Goal: Task Accomplishment & Management: Use online tool/utility

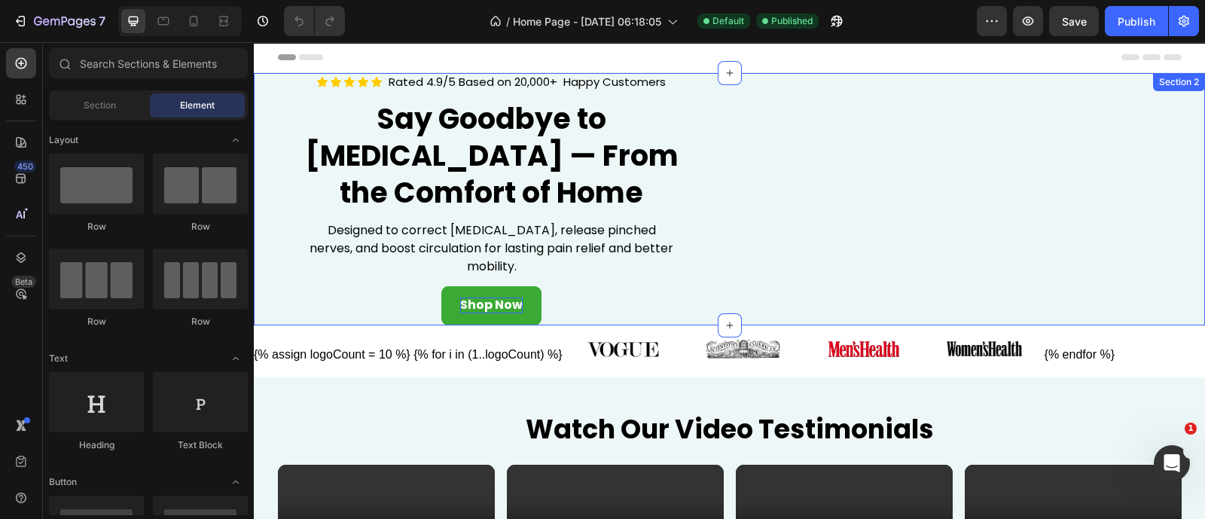
click at [497, 419] on div "Shop Now" at bounding box center [491, 418] width 62 height 16
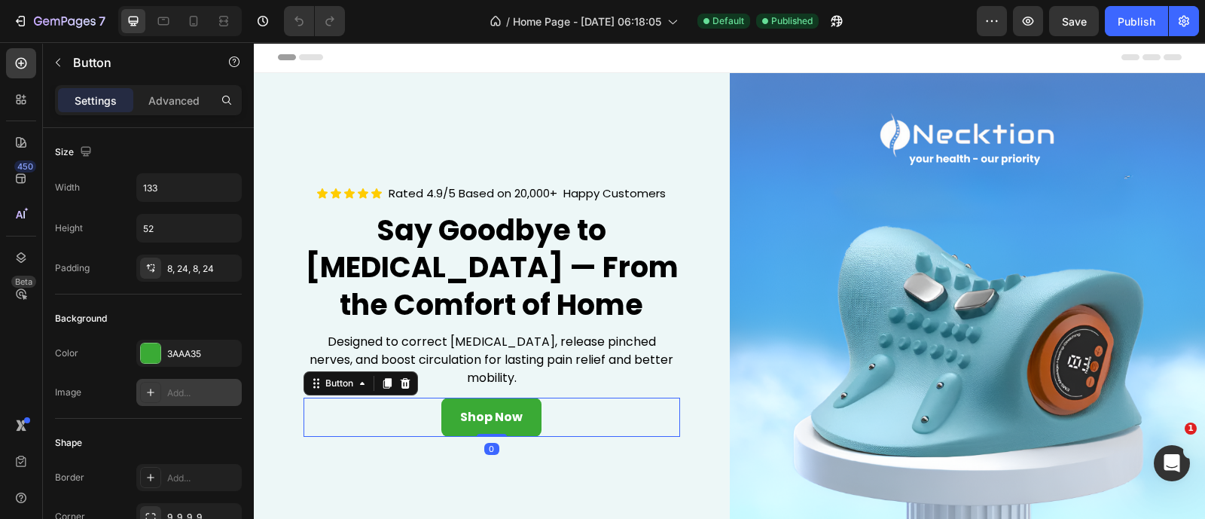
scroll to position [658, 0]
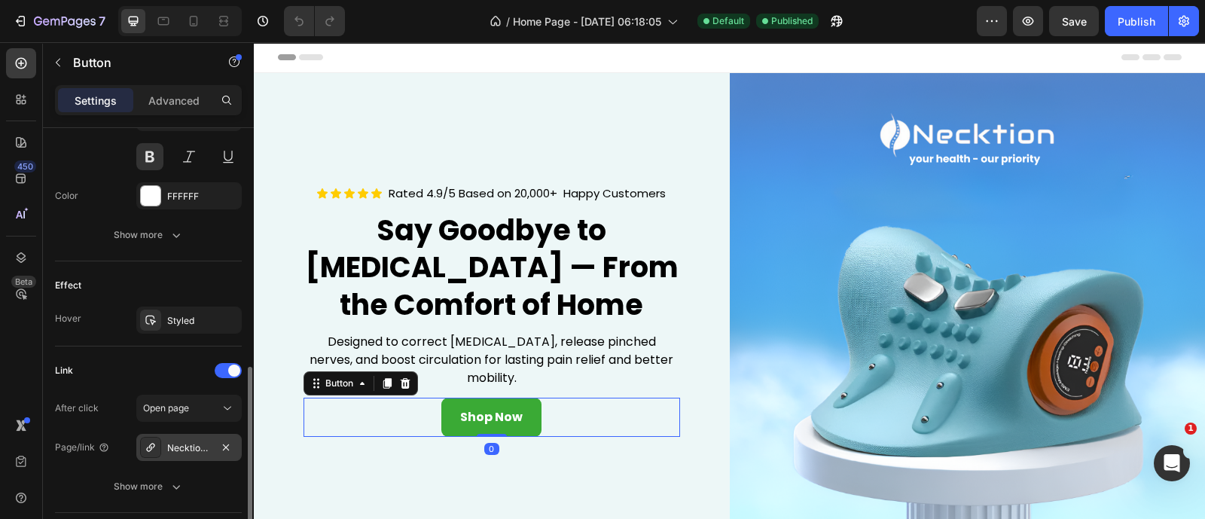
click at [196, 449] on div "Necktion™-massager-1" at bounding box center [189, 448] width 44 height 14
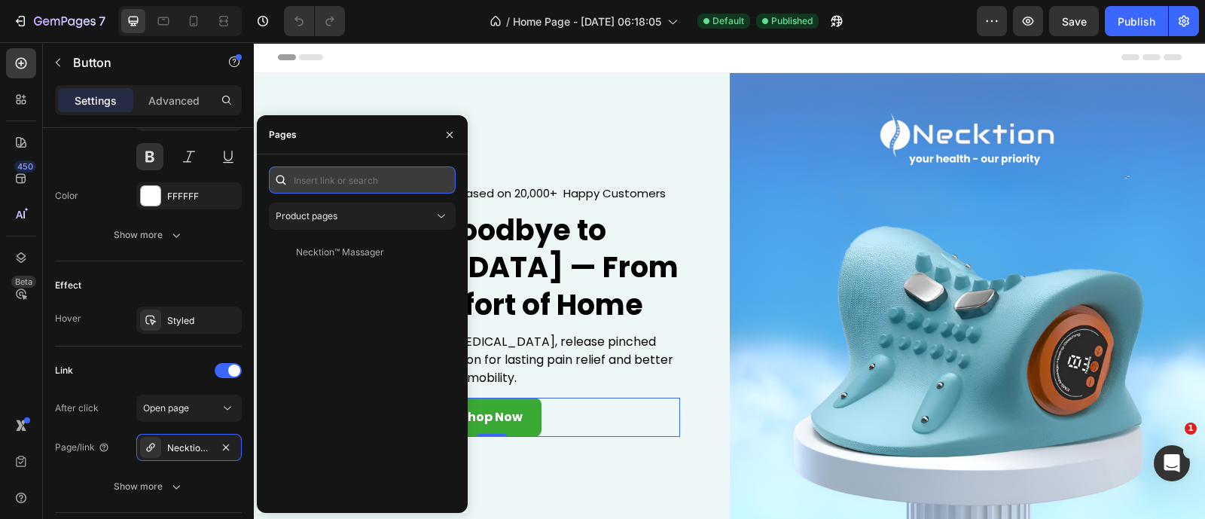
click at [354, 181] on input "text" at bounding box center [362, 179] width 187 height 27
paste input "[URL][DOMAIN_NAME]"
type input "[URL][DOMAIN_NAME]"
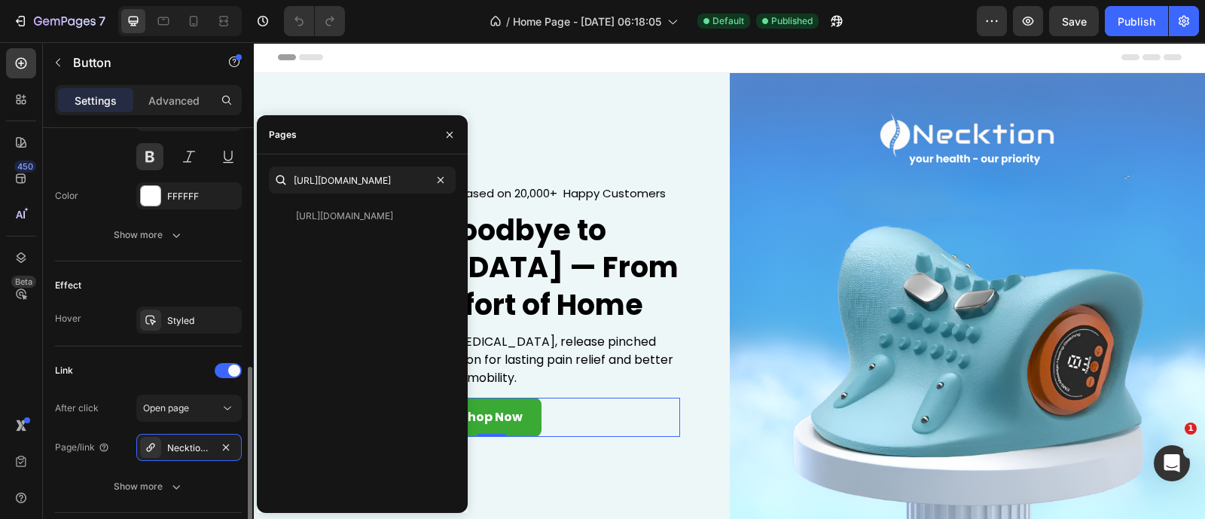
click at [188, 261] on div "Effect Hover Styled" at bounding box center [148, 303] width 187 height 85
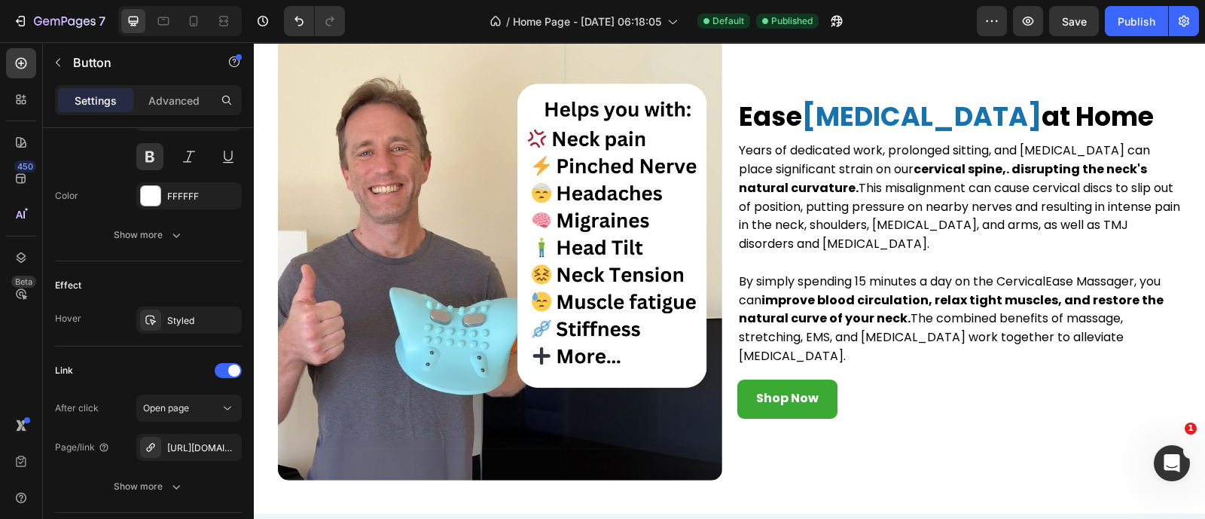
scroll to position [1317, 0]
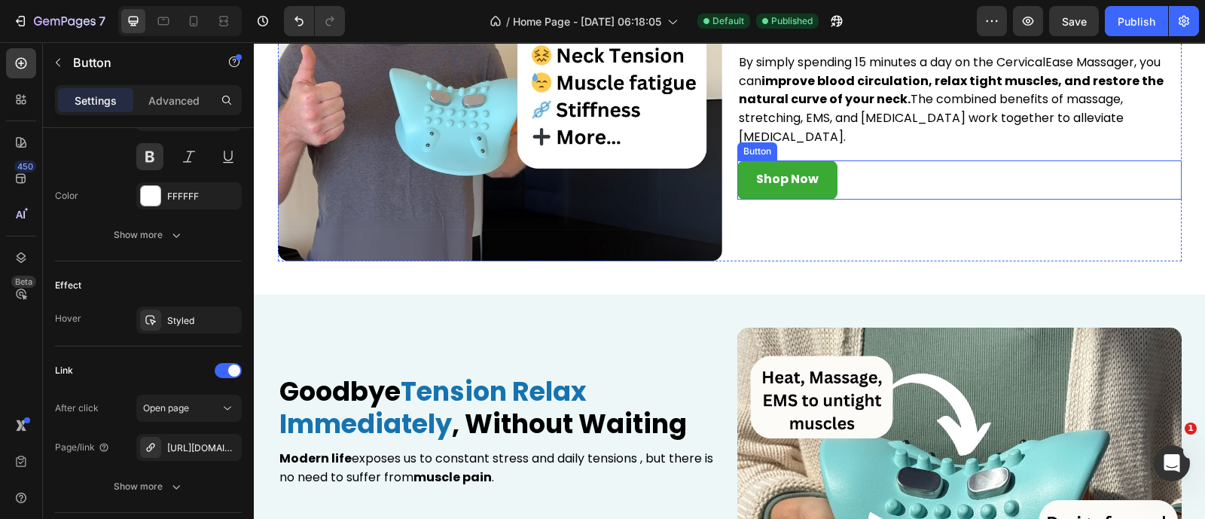
click at [775, 160] on link "Shop Now" at bounding box center [787, 179] width 100 height 39
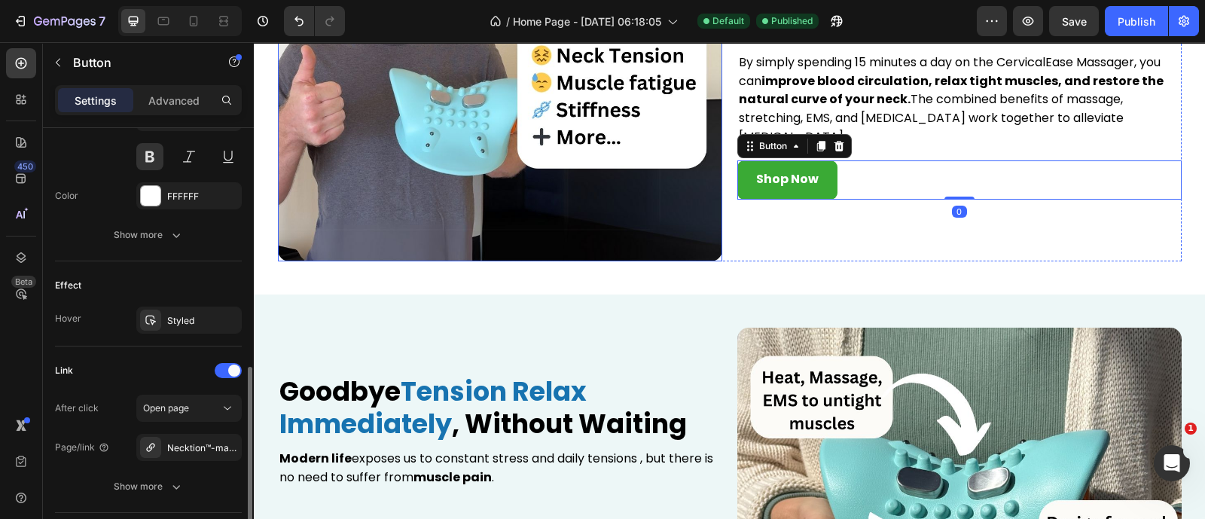
scroll to position [658, 0]
click at [185, 441] on div "Necktion™-massager-1" at bounding box center [189, 448] width 44 height 14
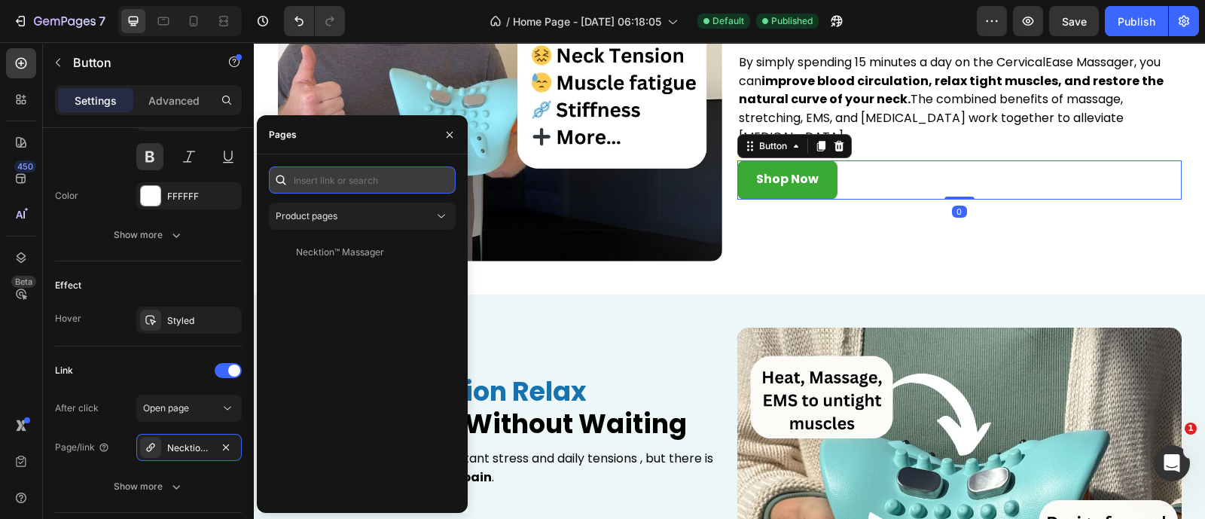
click at [335, 177] on input "text" at bounding box center [362, 179] width 187 height 27
paste input "[URL][DOMAIN_NAME]"
type input "[URL][DOMAIN_NAME]"
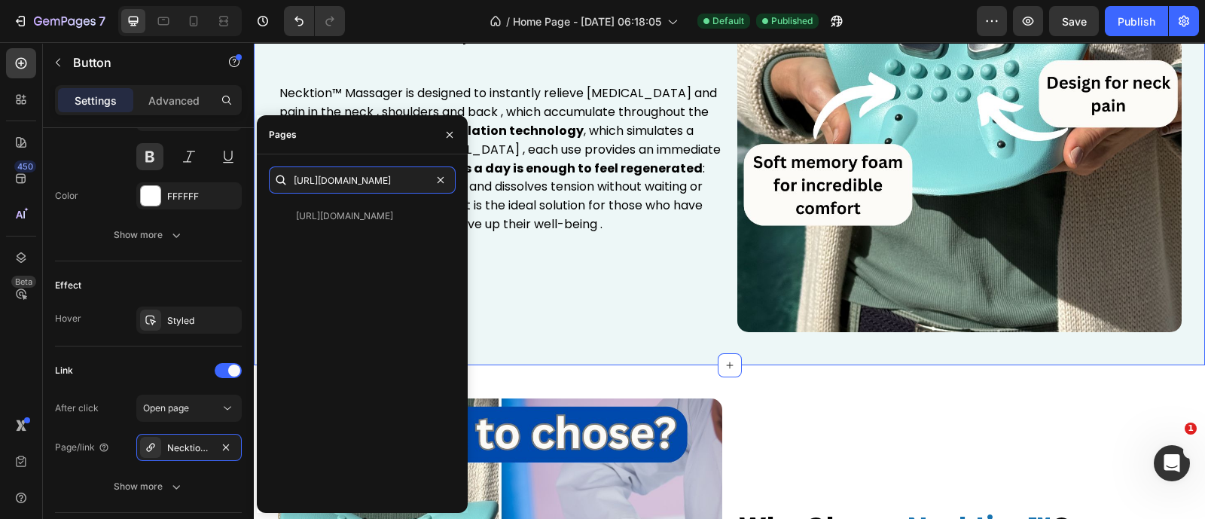
scroll to position [1976, 0]
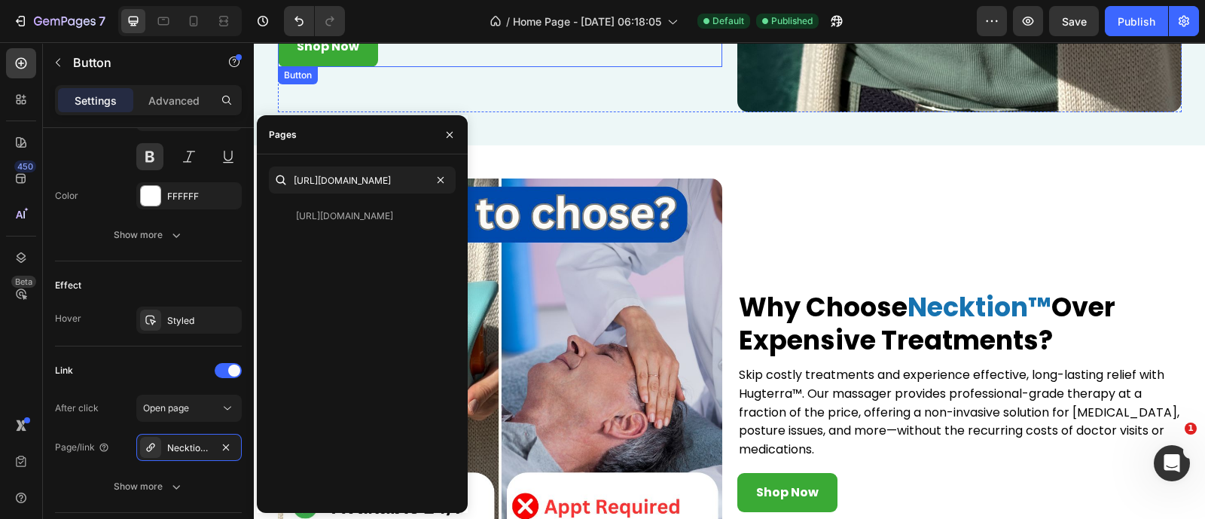
click at [335, 59] on link "Shop Now" at bounding box center [328, 47] width 100 height 39
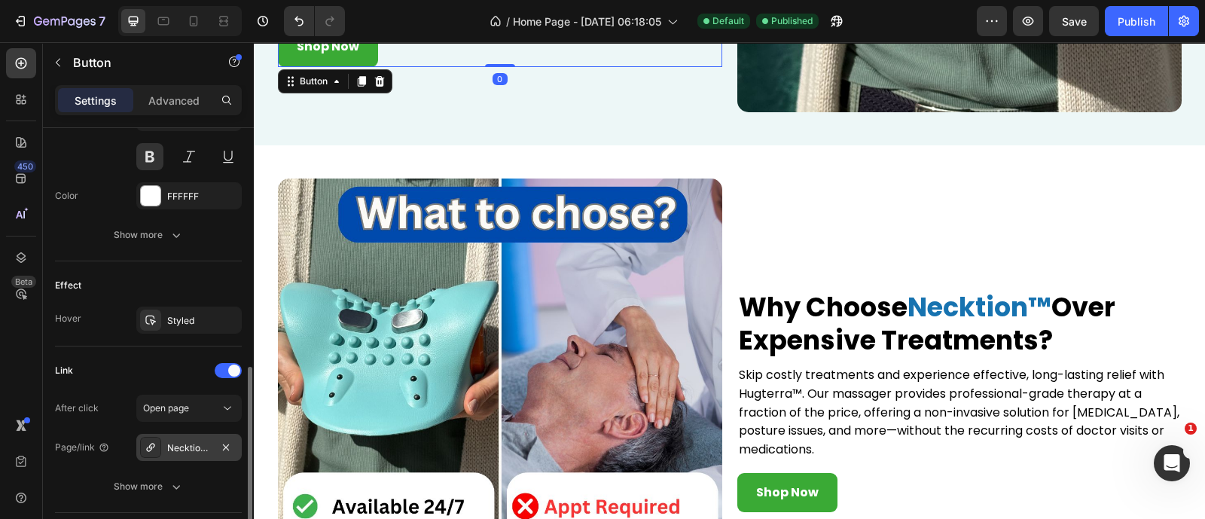
click at [188, 449] on div "Necktion™-massager-1" at bounding box center [189, 448] width 44 height 14
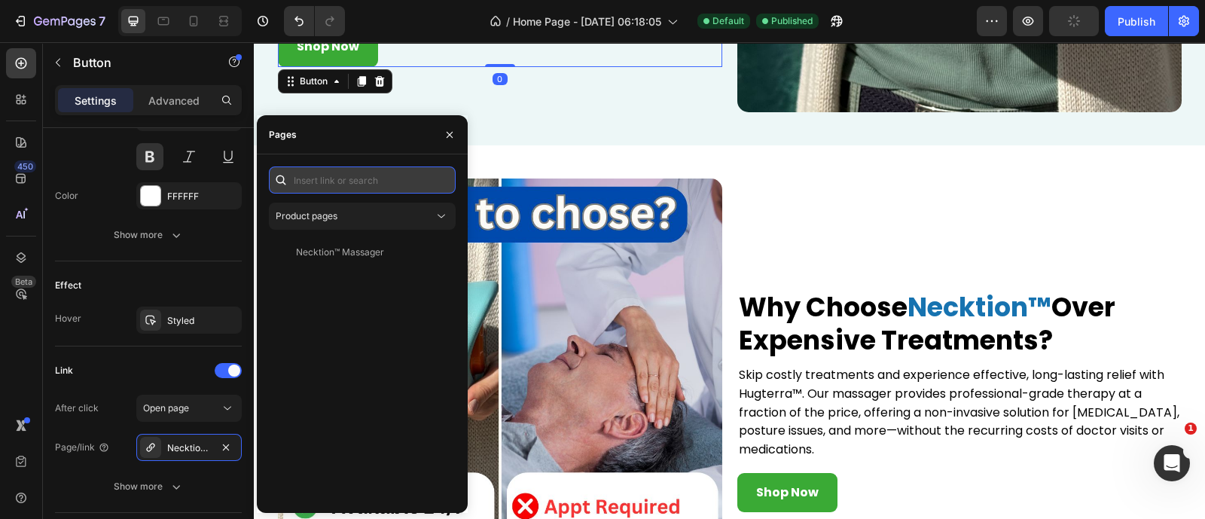
click at [372, 181] on input "text" at bounding box center [362, 179] width 187 height 27
paste input "[URL][DOMAIN_NAME]"
type input "[URL][DOMAIN_NAME]"
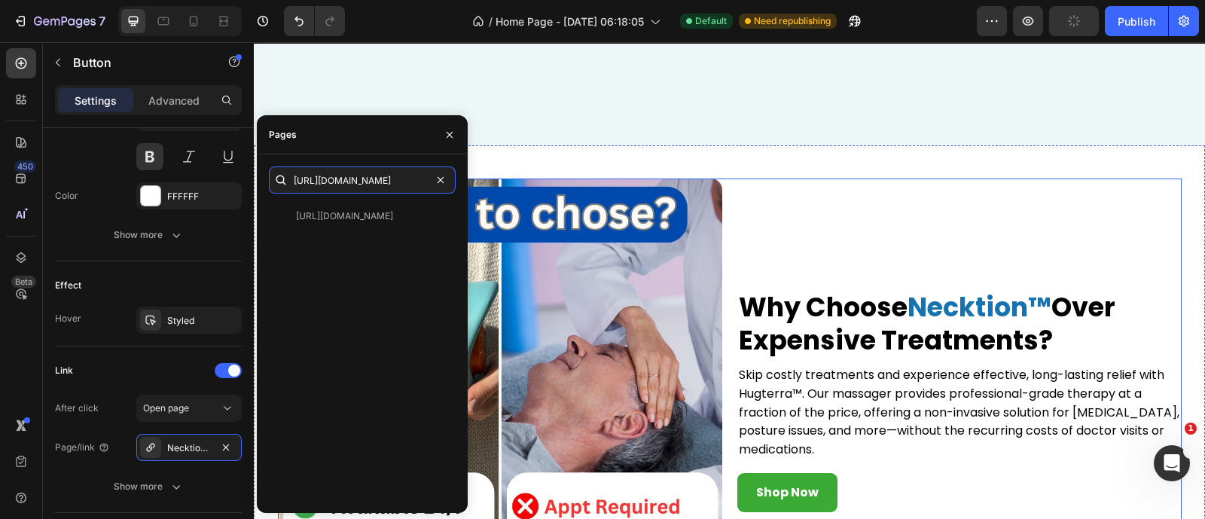
scroll to position [2195, 0]
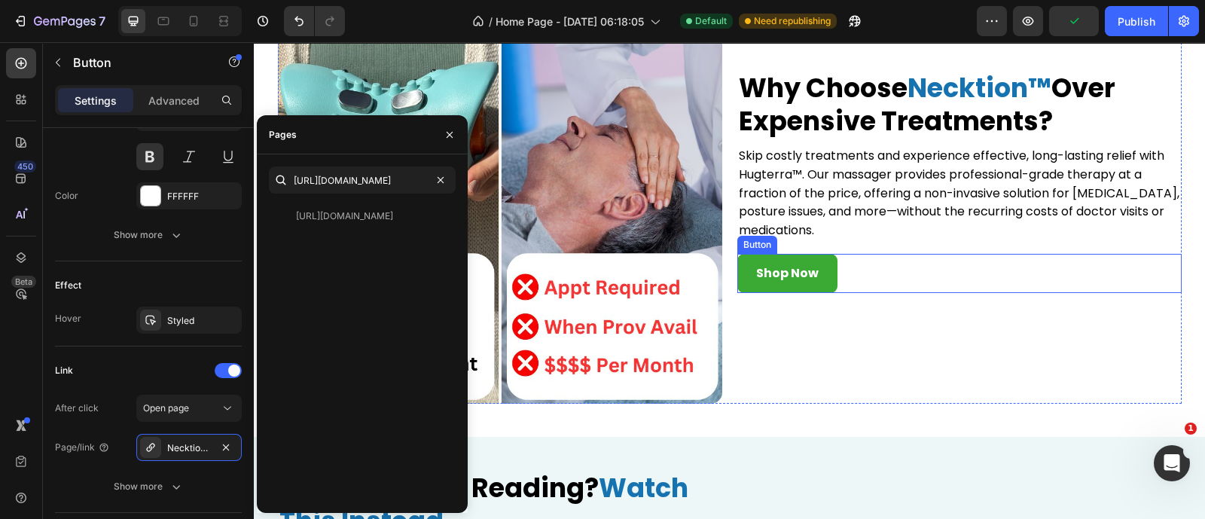
click at [783, 281] on link "Shop Now" at bounding box center [787, 273] width 100 height 39
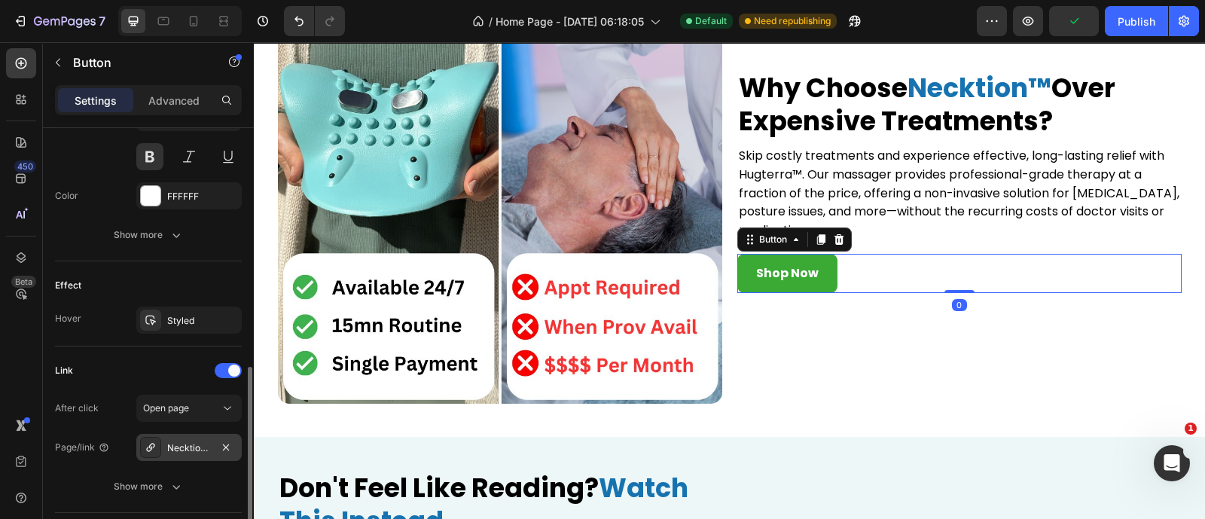
click at [203, 448] on div "Necktion™-massager-1" at bounding box center [189, 448] width 44 height 14
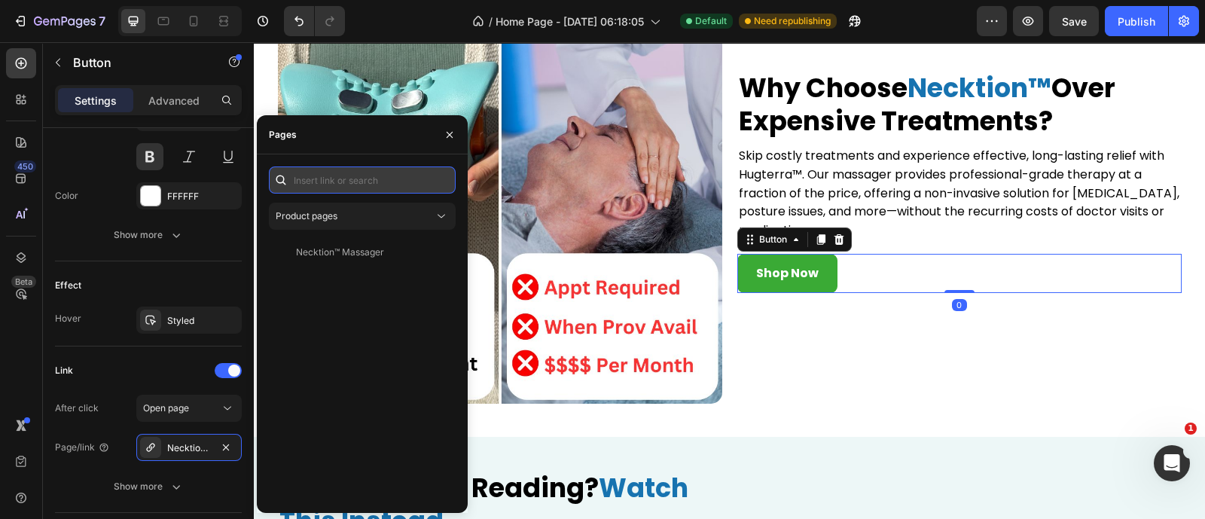
click at [350, 180] on input "text" at bounding box center [362, 179] width 187 height 27
paste input "[URL][DOMAIN_NAME]"
type input "[URL][DOMAIN_NAME]"
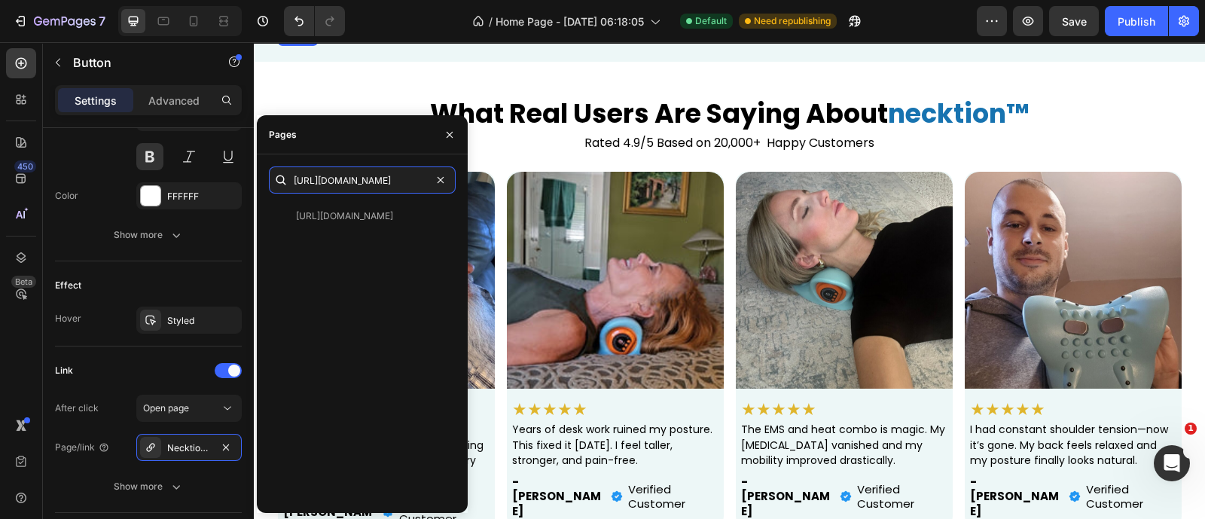
scroll to position [2883, 0]
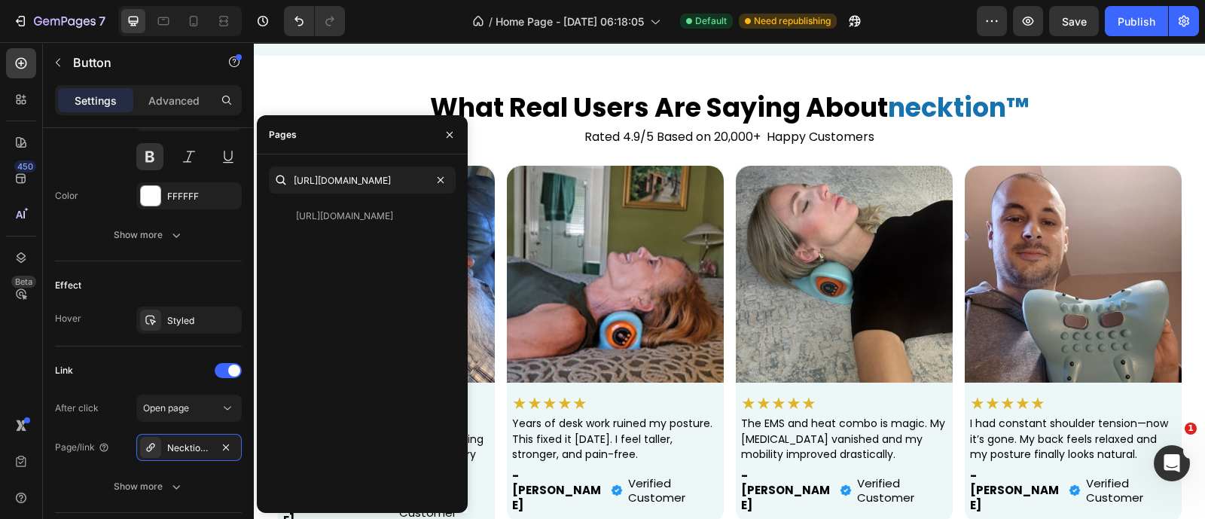
click at [323, 11] on div "Shop Now" at bounding box center [328, 3] width 62 height 16
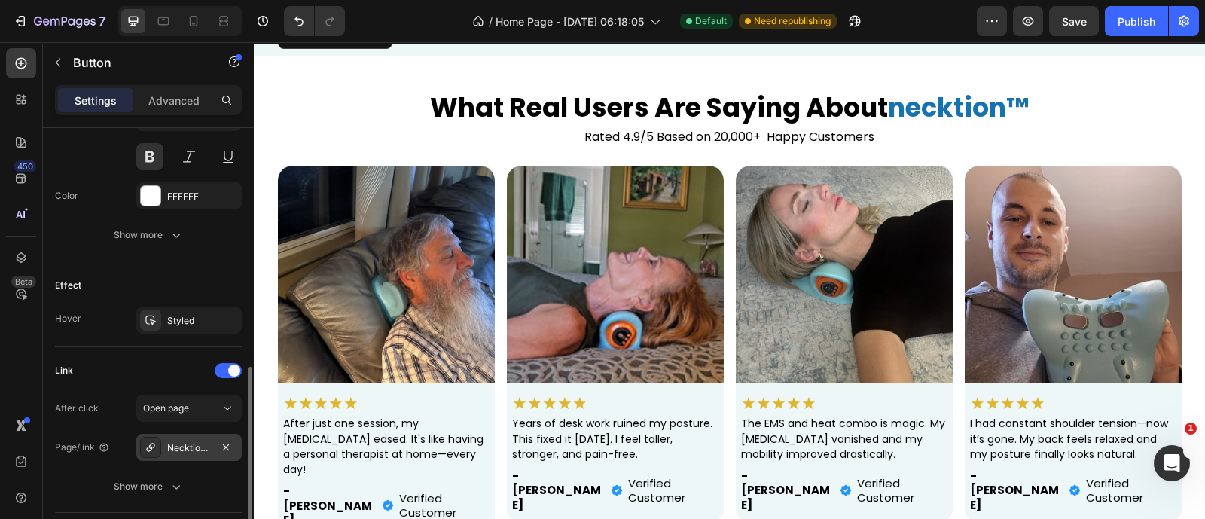
click at [184, 441] on div "Necktion™-massager-1" at bounding box center [189, 448] width 44 height 14
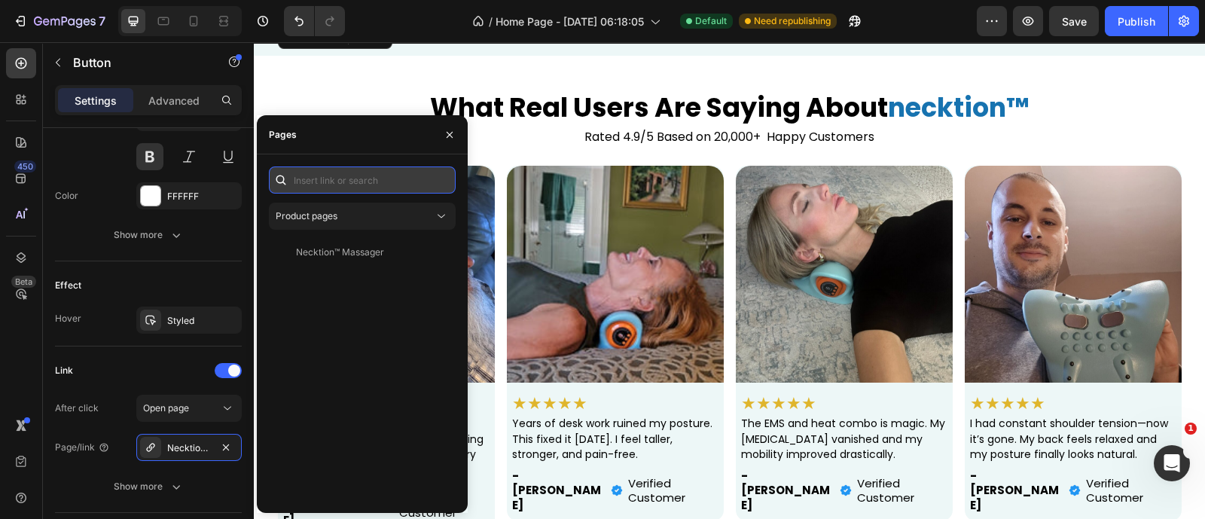
click at [356, 181] on input "text" at bounding box center [362, 179] width 187 height 27
paste input "[URL][DOMAIN_NAME]"
type input "[URL][DOMAIN_NAME]"
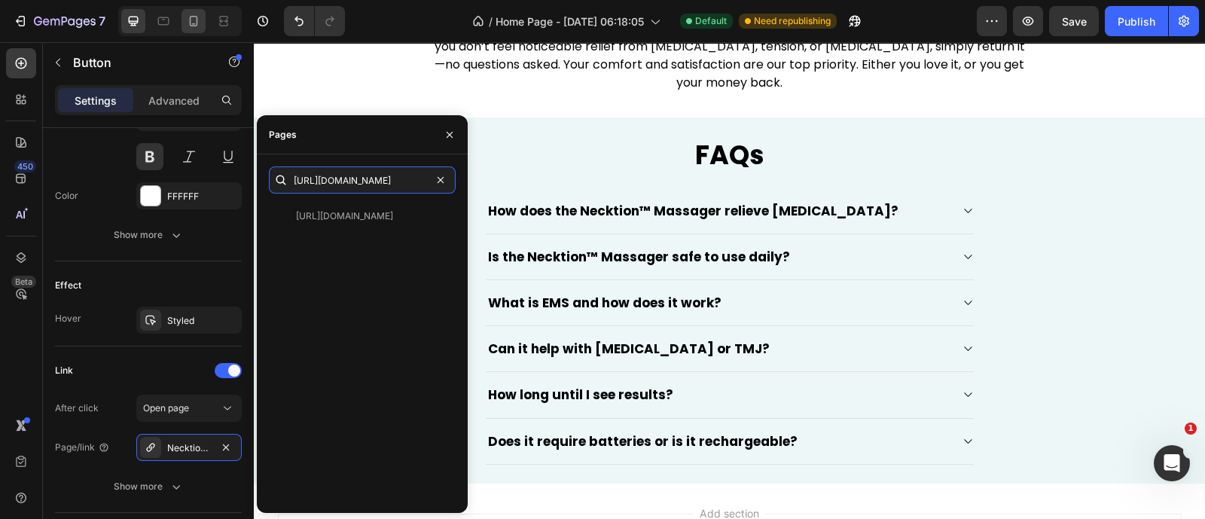
scroll to position [4323, 0]
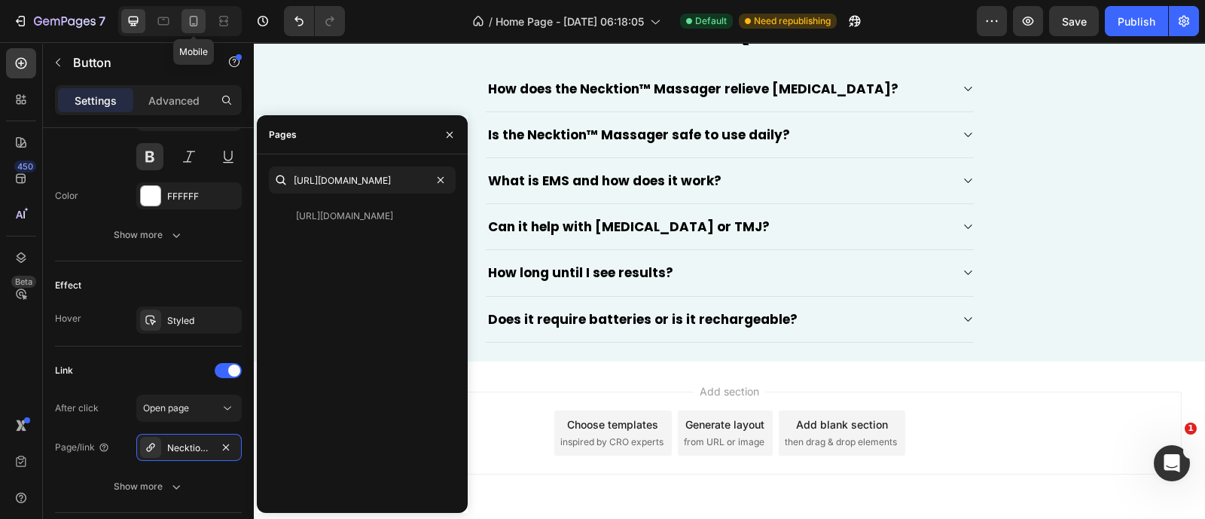
click at [196, 18] on icon at bounding box center [194, 21] width 8 height 11
type input "50%"
type input "55"
type input "17"
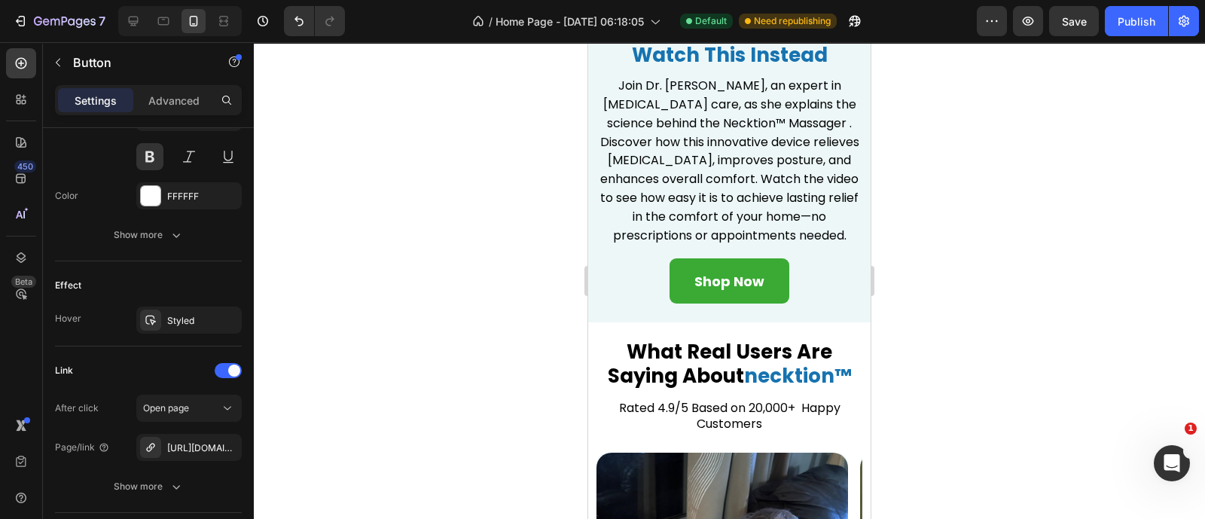
scroll to position [3140, 0]
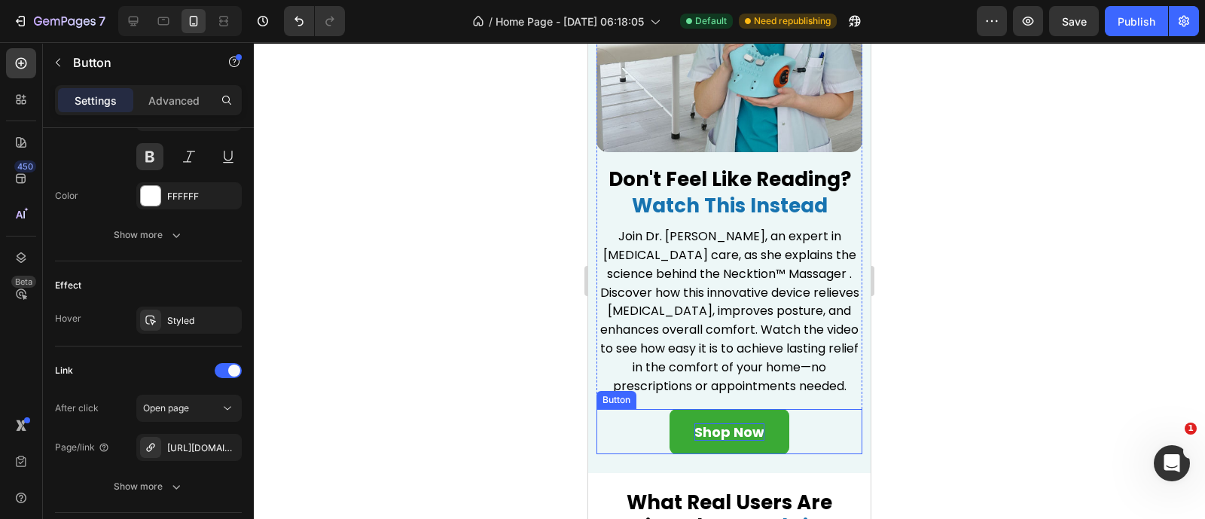
click at [717, 423] on div "Shop Now" at bounding box center [729, 431] width 70 height 17
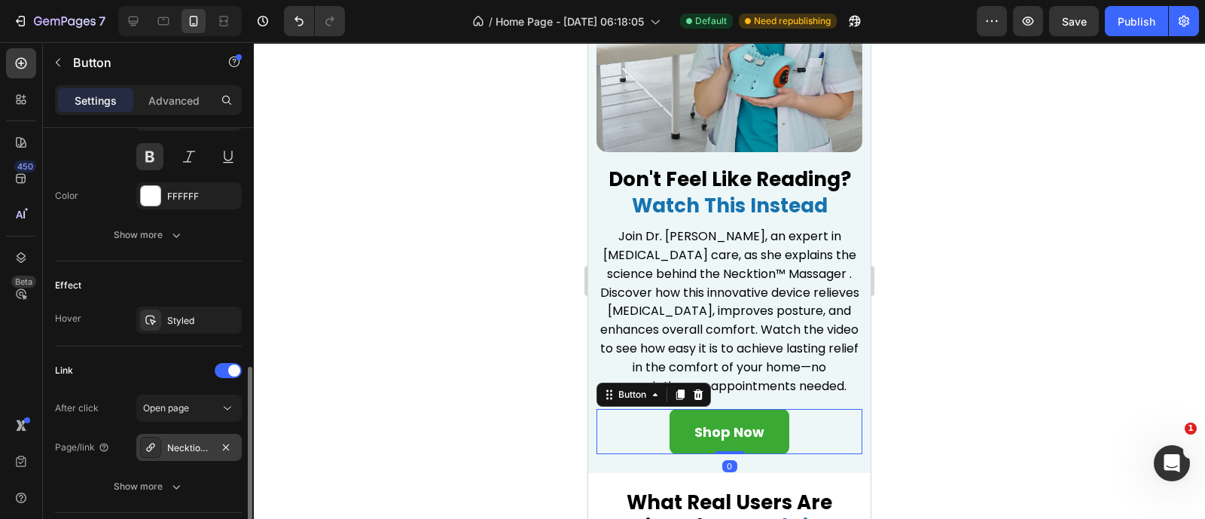
click at [191, 453] on div "Necktion™-massager-1" at bounding box center [188, 447] width 105 height 27
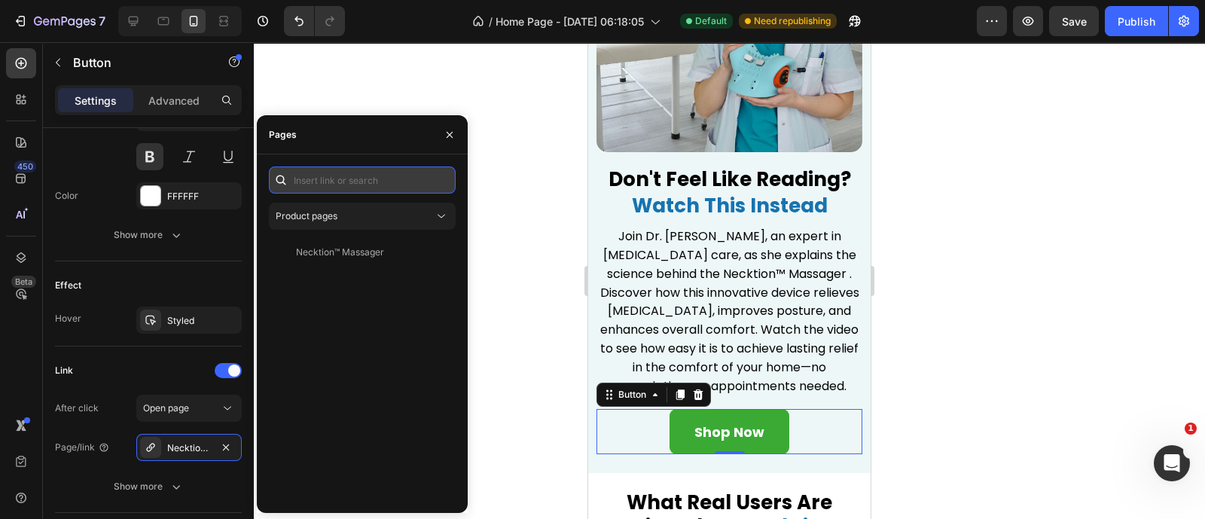
click at [358, 174] on input "text" at bounding box center [362, 179] width 187 height 27
paste input "[URL][DOMAIN_NAME]"
type input "[URL][DOMAIN_NAME]"
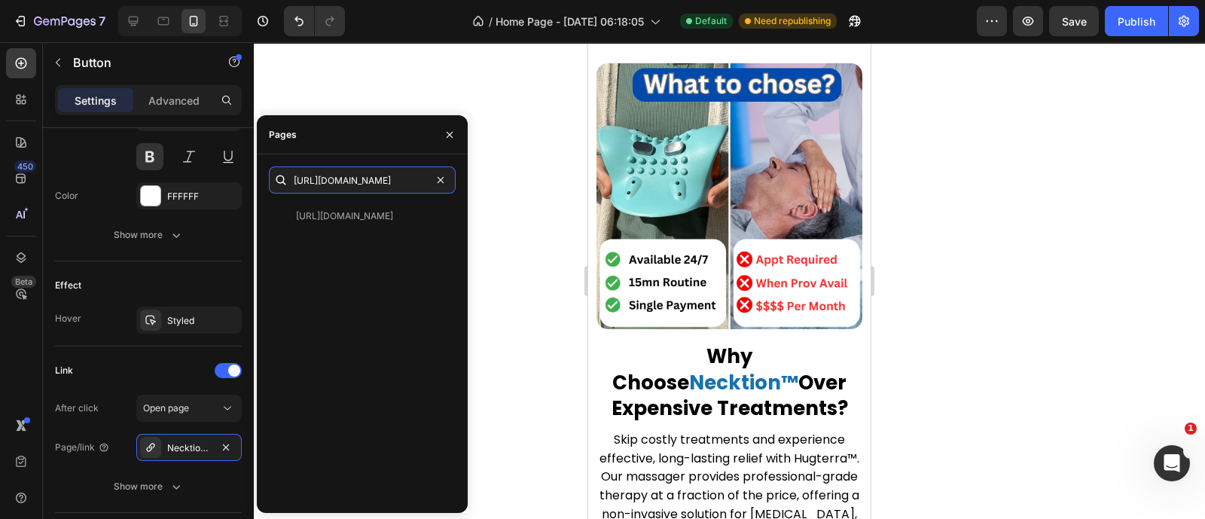
scroll to position [2701, 0]
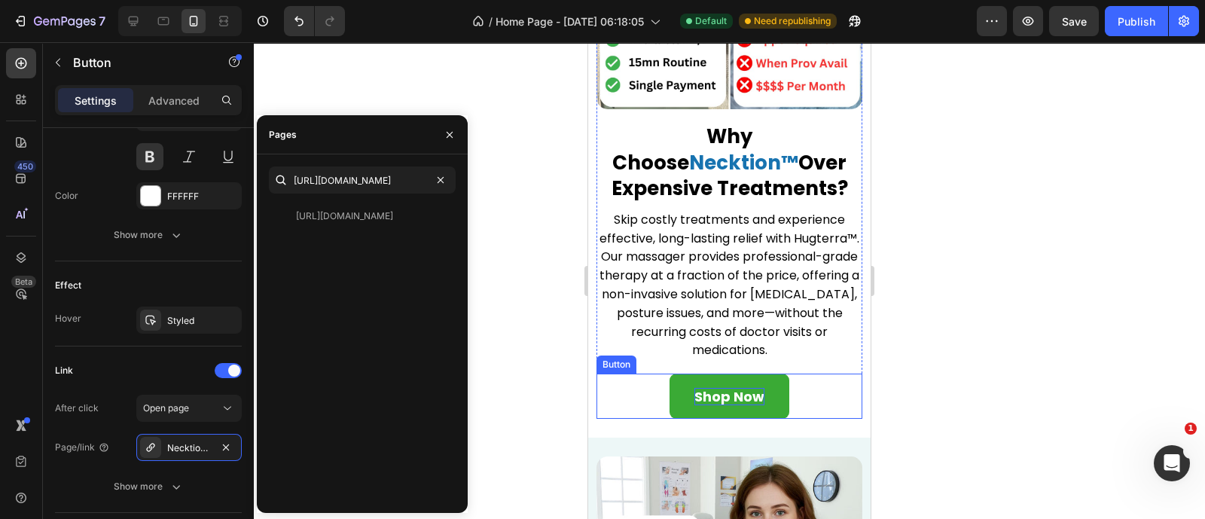
click at [716, 388] on div "Shop Now" at bounding box center [729, 396] width 70 height 17
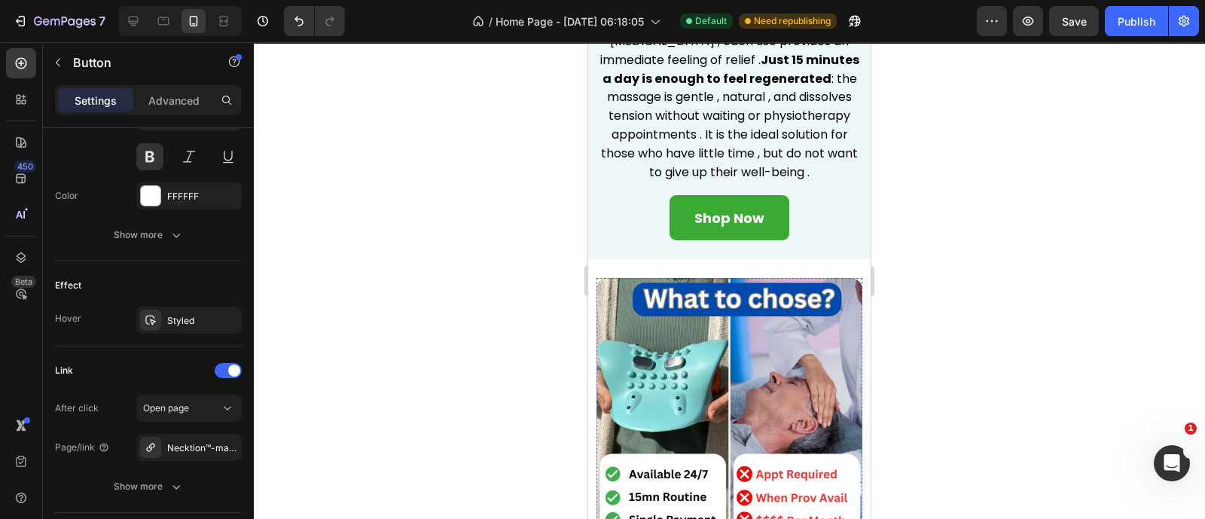
scroll to position [2042, 0]
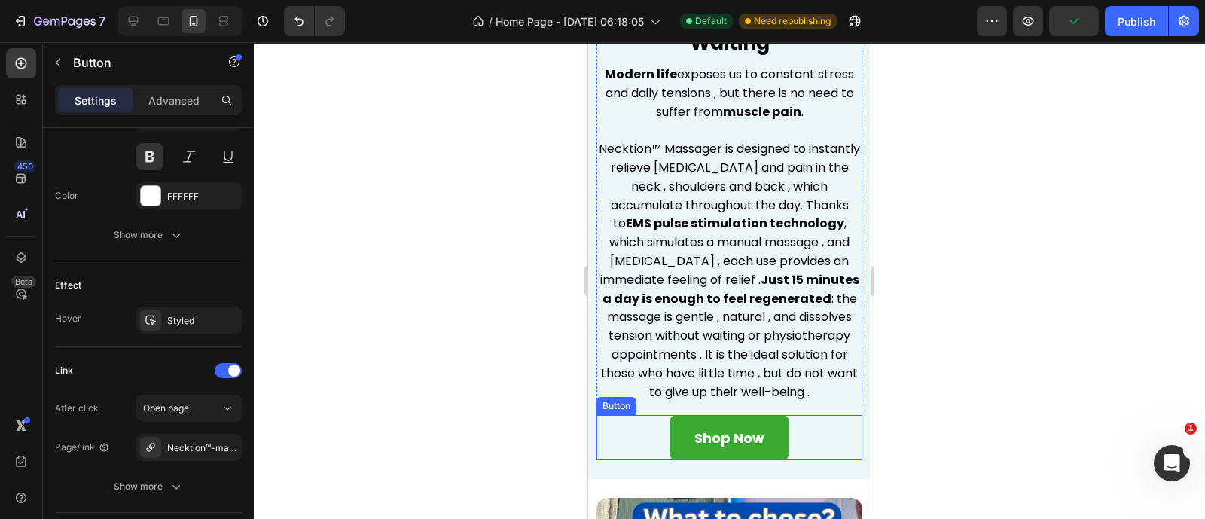
click at [711, 458] on link "Shop Now" at bounding box center [729, 437] width 120 height 45
click at [723, 442] on div "Shop Now" at bounding box center [729, 437] width 70 height 17
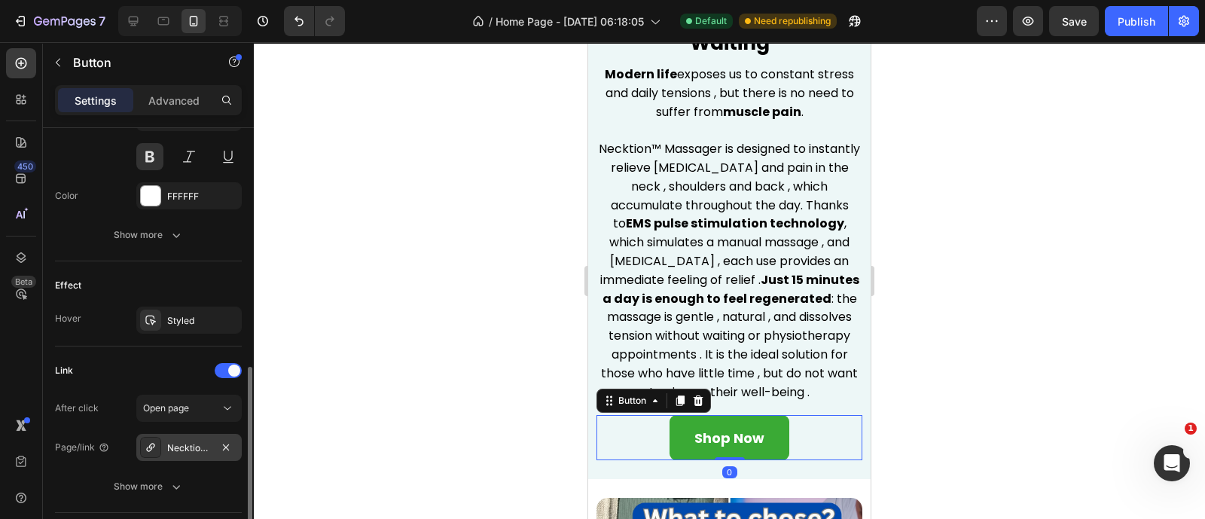
click at [203, 437] on div "Necktion™-massager-1" at bounding box center [188, 447] width 105 height 27
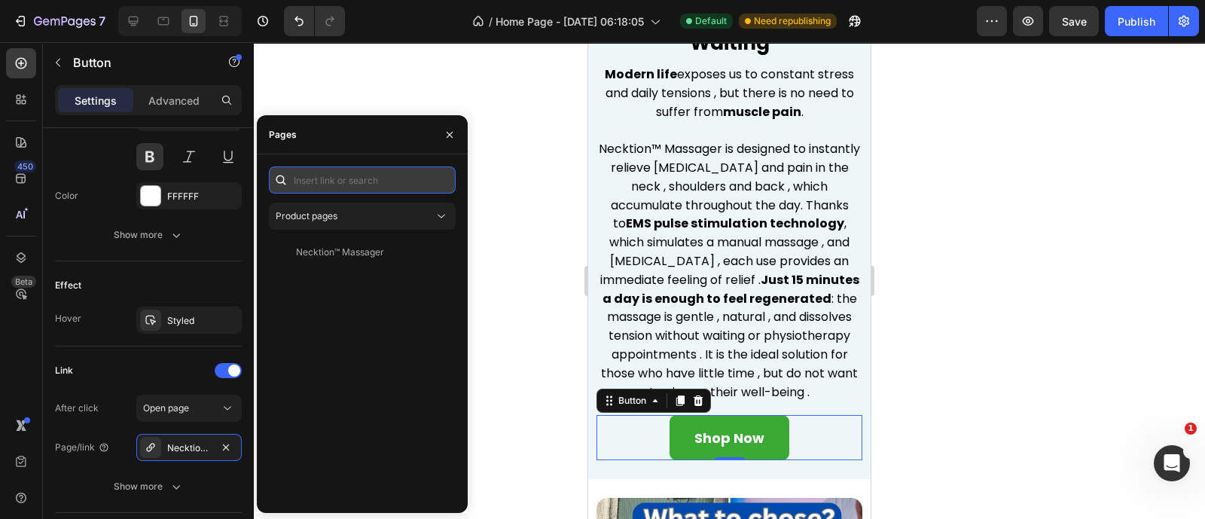
click at [361, 180] on input "text" at bounding box center [362, 179] width 187 height 27
paste input "[URL][DOMAIN_NAME]"
type input "[URL][DOMAIN_NAME]"
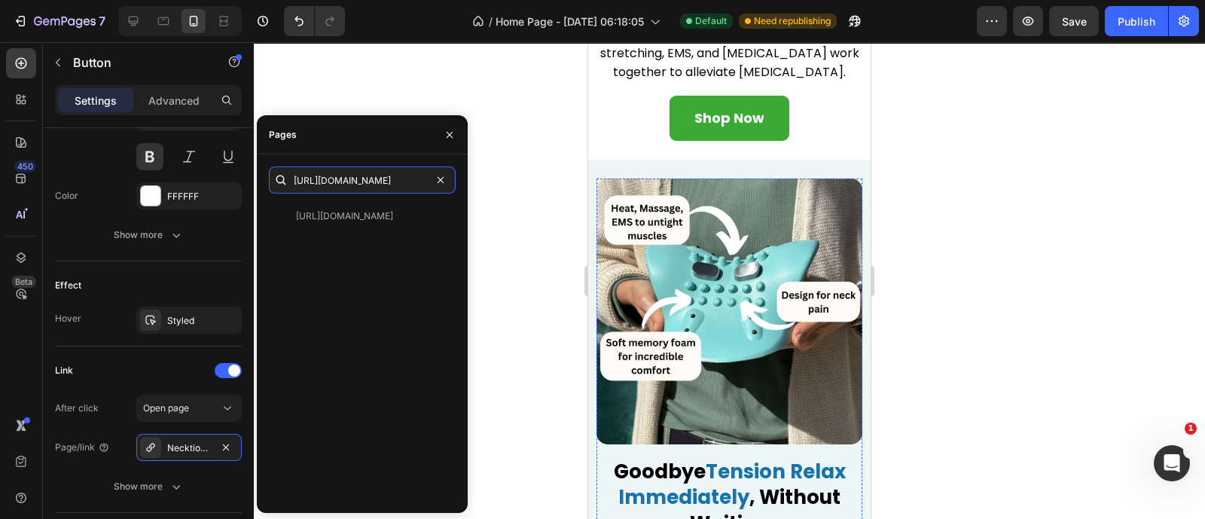
scroll to position [1634, 0]
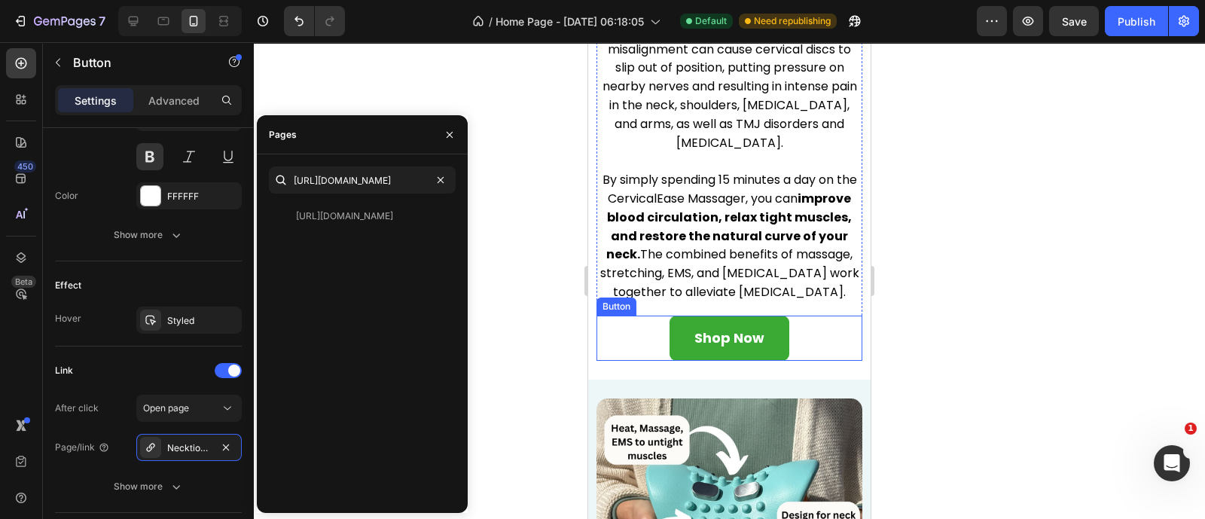
click at [722, 315] on link "Shop Now" at bounding box center [729, 337] width 120 height 45
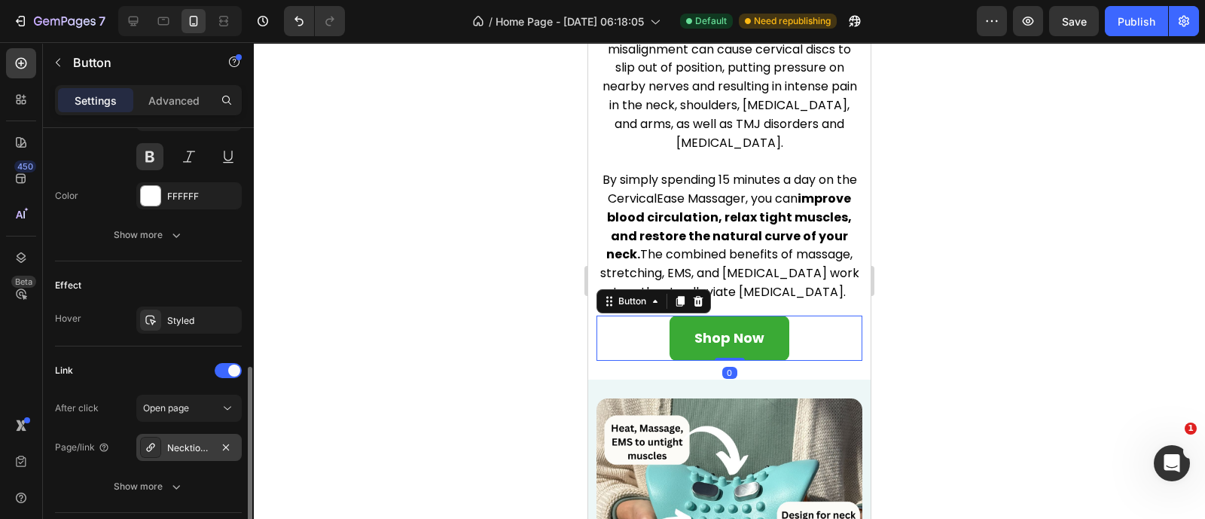
click at [203, 441] on div "Necktion™-massager-1" at bounding box center [189, 448] width 44 height 14
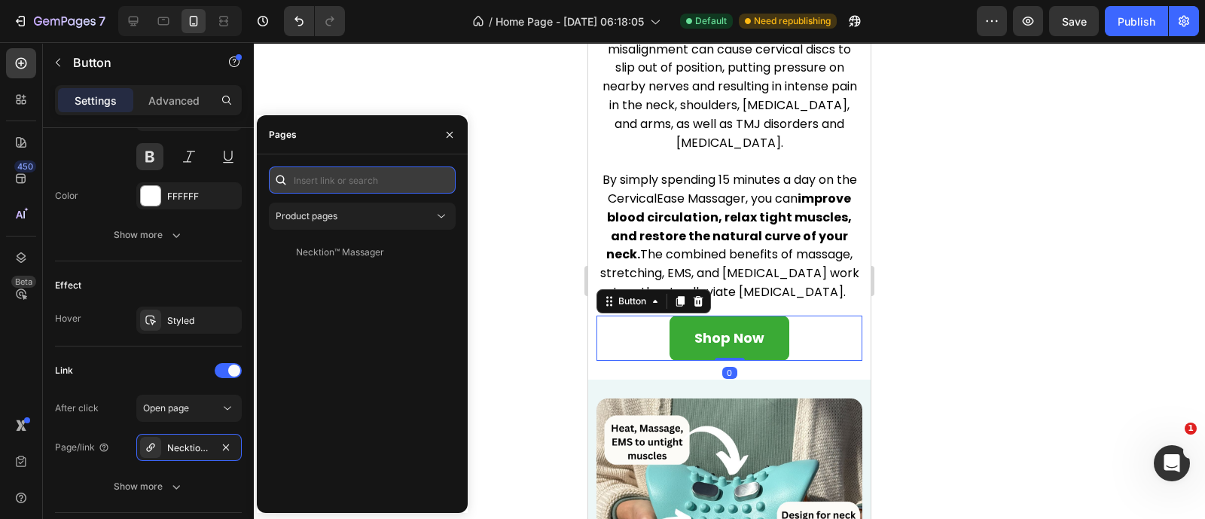
click at [362, 177] on input "text" at bounding box center [362, 179] width 187 height 27
paste input "[URL][DOMAIN_NAME]"
type input "[URL][DOMAIN_NAME]"
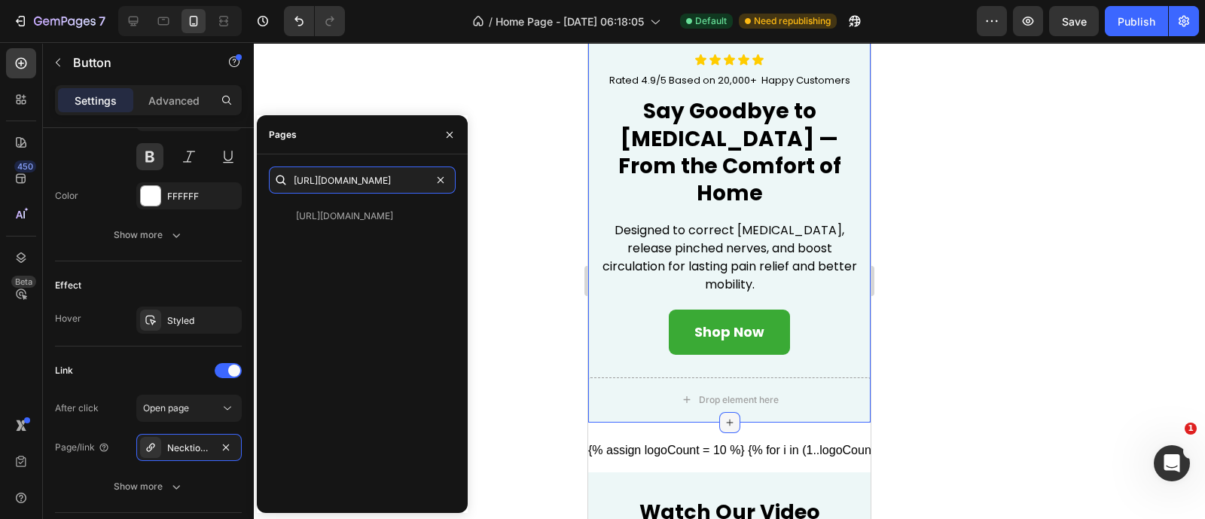
scroll to position [98, 0]
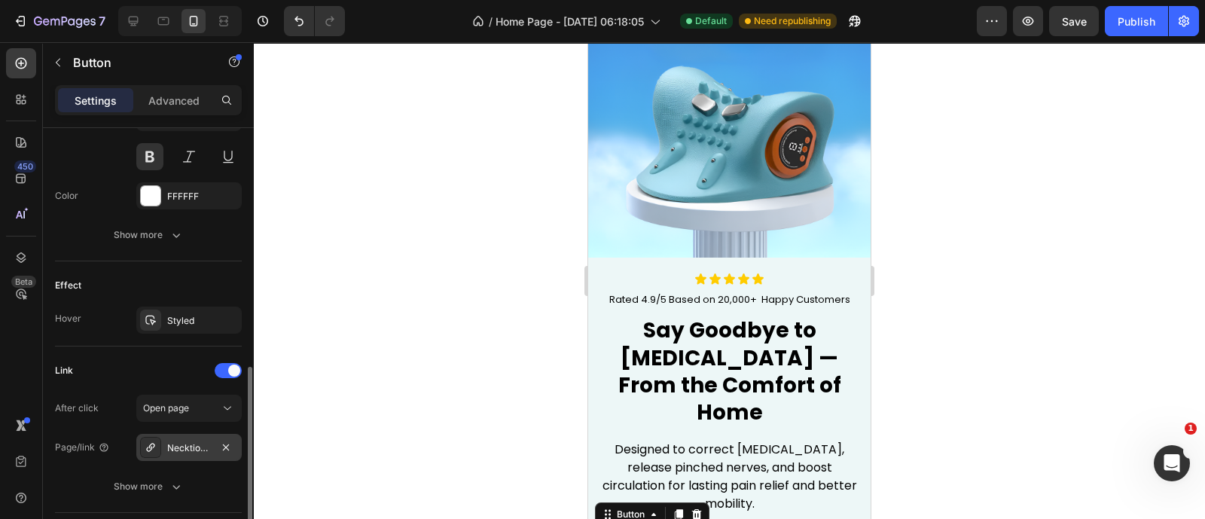
click at [189, 446] on div "Necktion™-massager-1" at bounding box center [189, 448] width 44 height 14
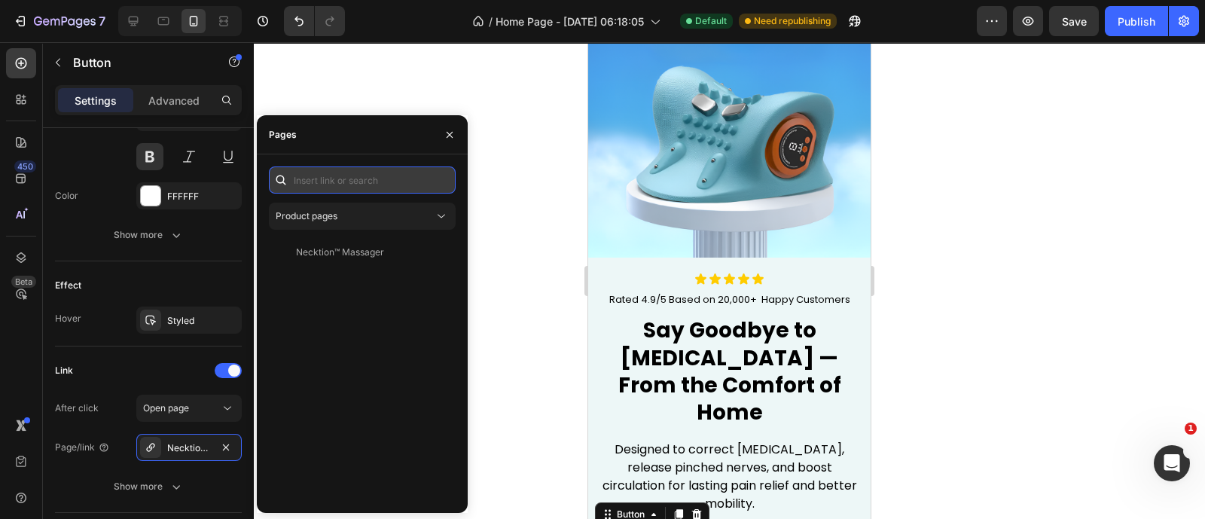
click at [360, 187] on input "text" at bounding box center [362, 179] width 187 height 27
paste input "[URL][DOMAIN_NAME]"
type input "[URL][DOMAIN_NAME]"
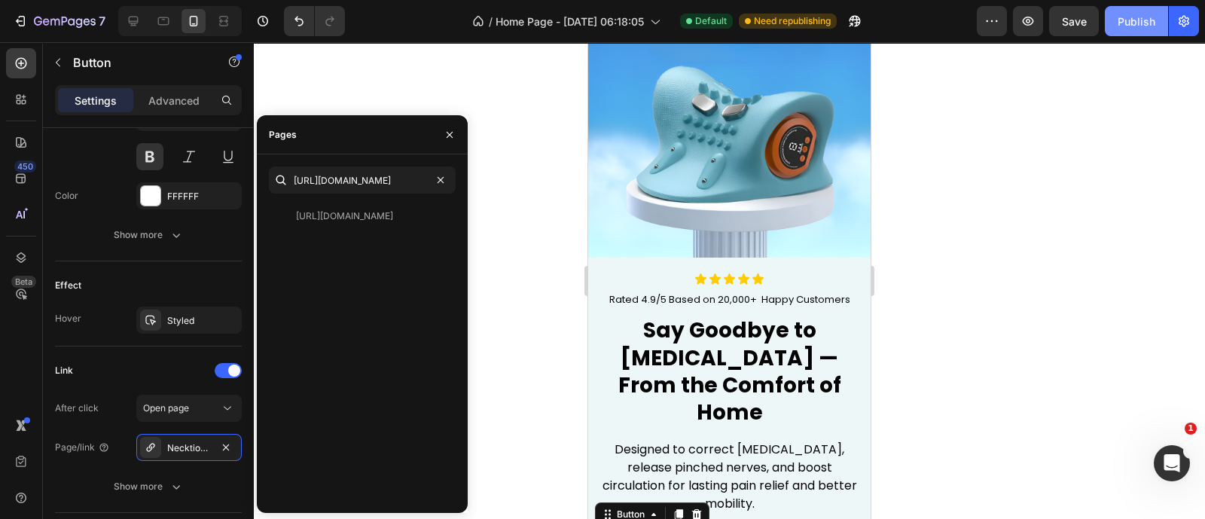
click at [1144, 8] on button "Publish" at bounding box center [1135, 21] width 63 height 30
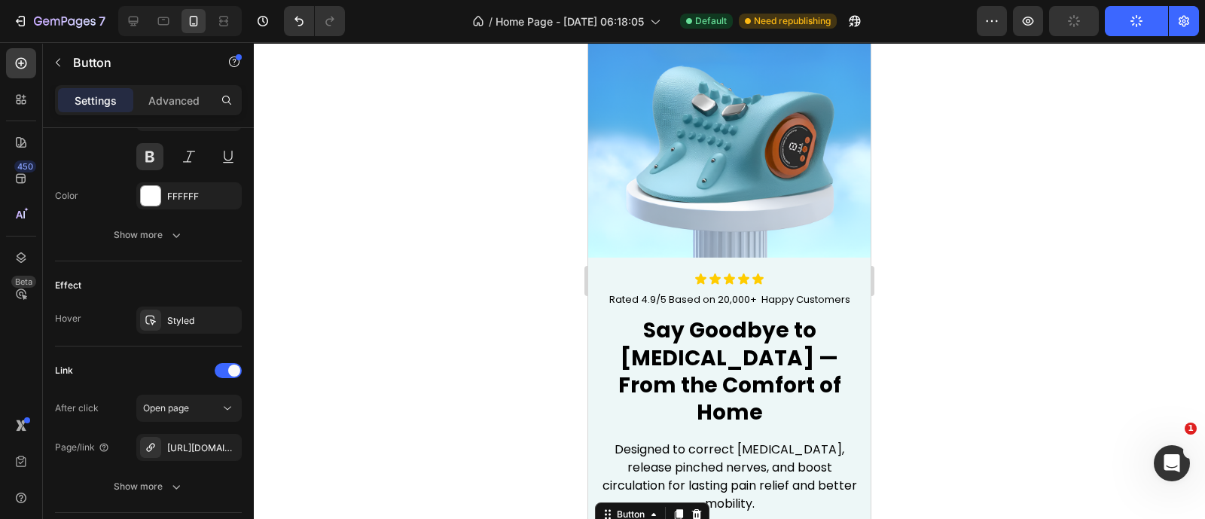
scroll to position [0, 0]
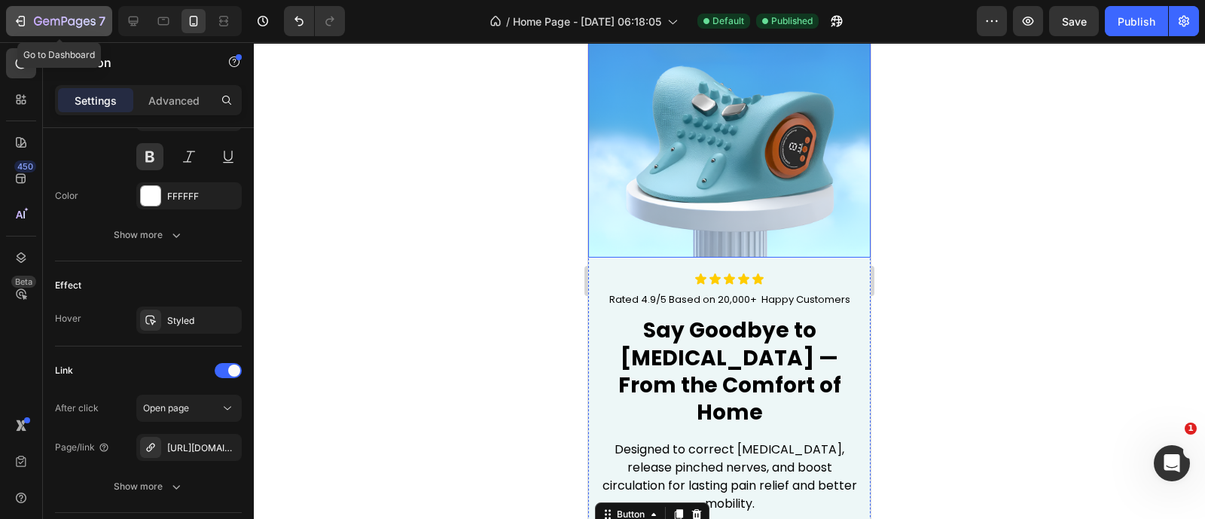
click at [17, 24] on icon "button" at bounding box center [20, 21] width 15 height 15
